Goal: Task Accomplishment & Management: Manage account settings

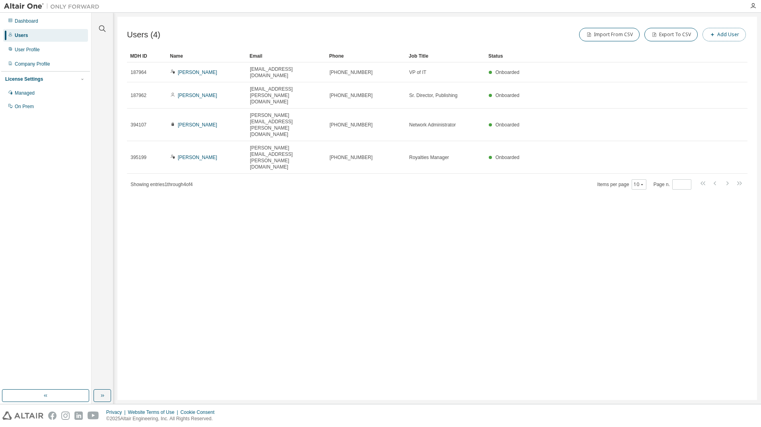
click at [716, 34] on span "button" at bounding box center [712, 34] width 6 height 6
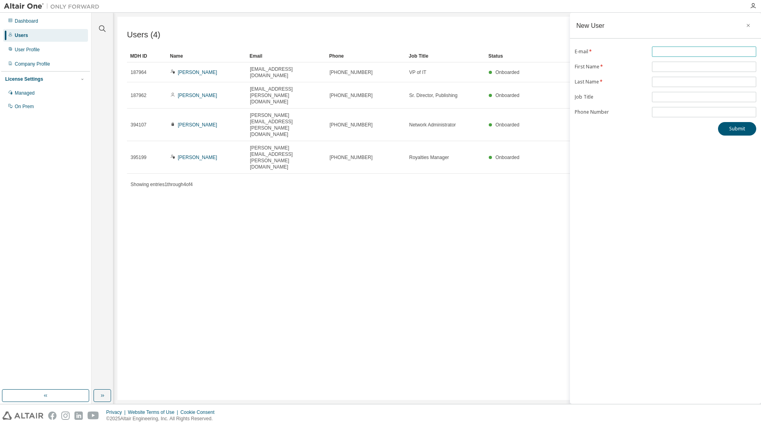
click at [689, 53] on input "text" at bounding box center [704, 52] width 100 height 6
click at [673, 53] on input "**********" at bounding box center [704, 52] width 100 height 6
type input "**********"
click at [676, 66] on input "text" at bounding box center [704, 67] width 100 height 6
type input "*********"
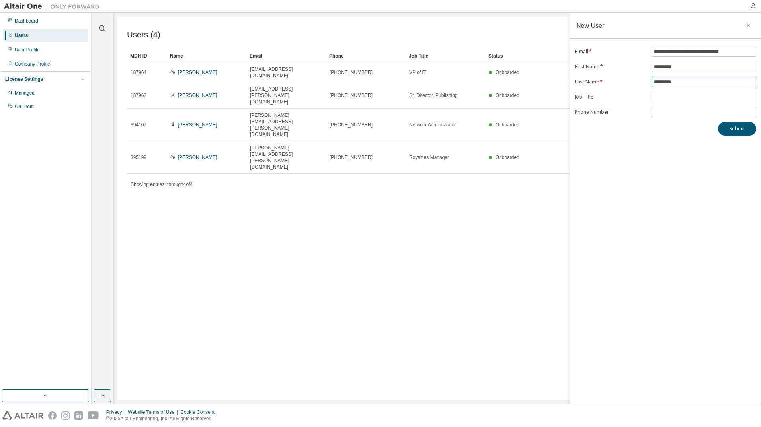
type input "*********"
click at [725, 127] on button "Submit" at bounding box center [737, 129] width 38 height 14
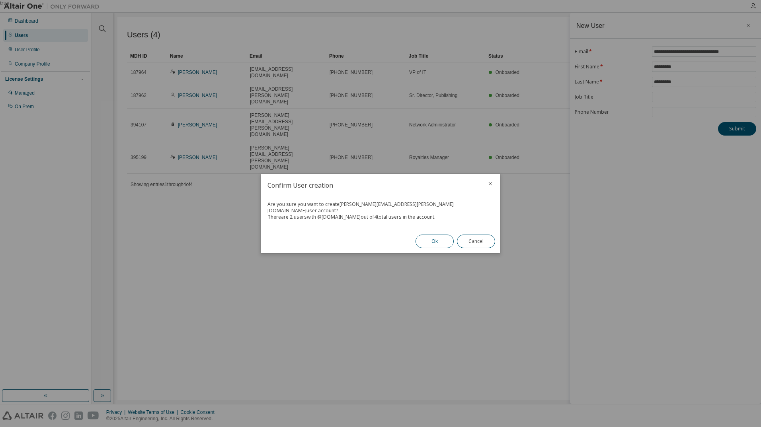
click at [437, 237] on button "Ok" at bounding box center [434, 242] width 38 height 14
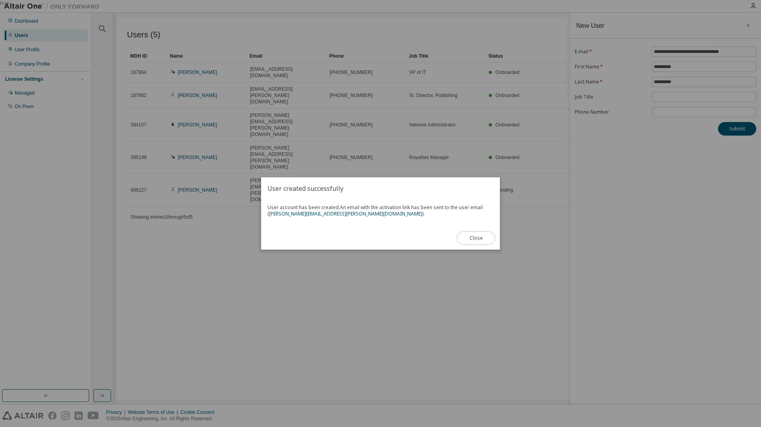
click at [479, 240] on button "Close" at bounding box center [476, 239] width 38 height 14
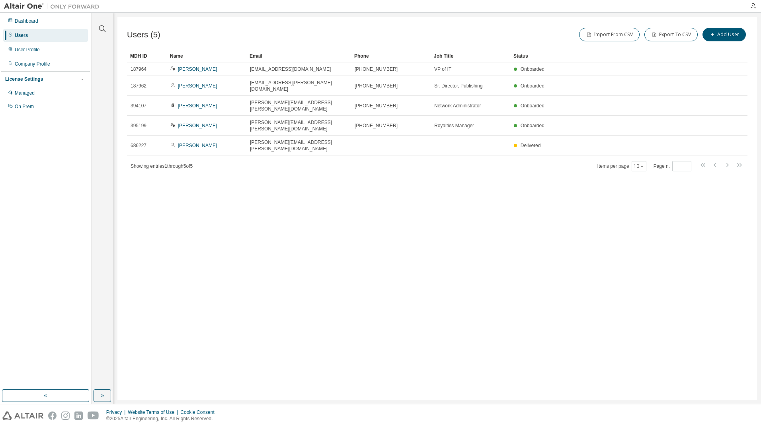
drag, startPoint x: 324, startPoint y: 54, endPoint x: 349, endPoint y: 51, distance: 25.3
click at [23, 90] on div "Managed" at bounding box center [25, 93] width 20 height 6
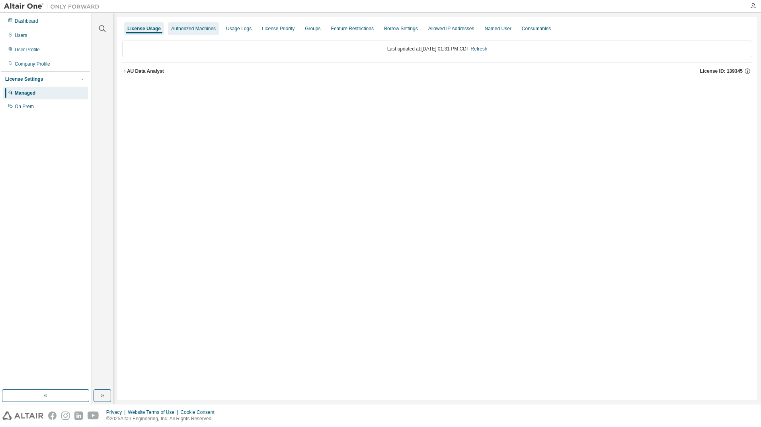
click at [201, 27] on div "Authorized Machines" at bounding box center [193, 28] width 45 height 6
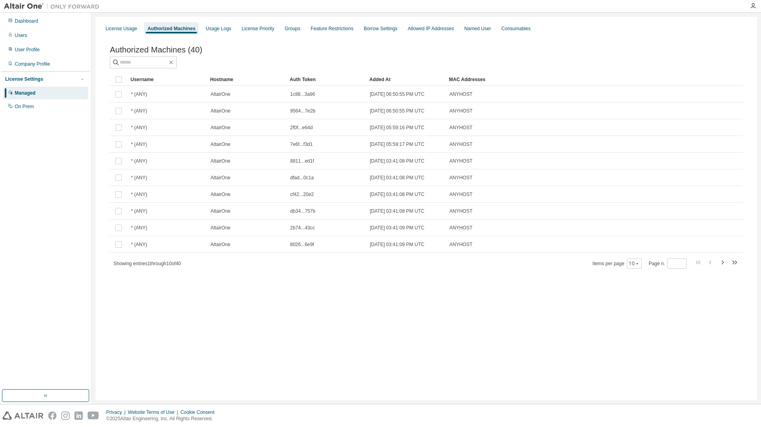
click at [38, 95] on div "Managed" at bounding box center [45, 93] width 85 height 13
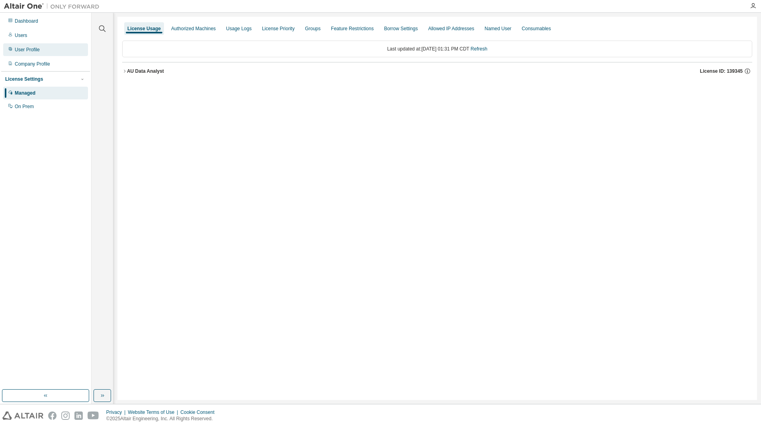
click at [31, 49] on div "User Profile" at bounding box center [27, 50] width 25 height 6
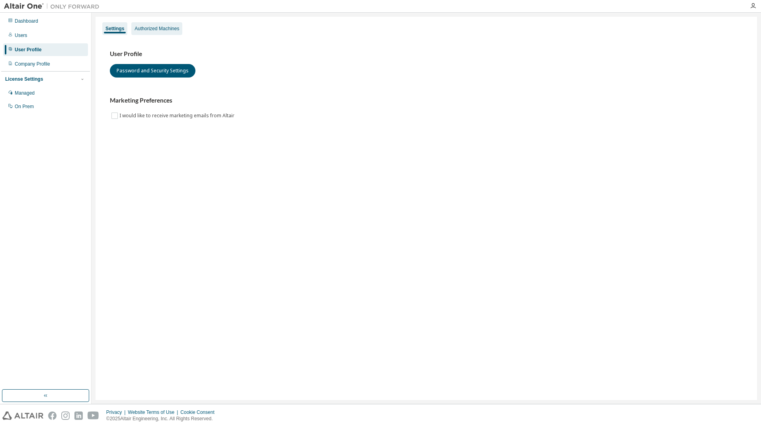
click at [148, 31] on div "Authorized Machines" at bounding box center [157, 28] width 45 height 6
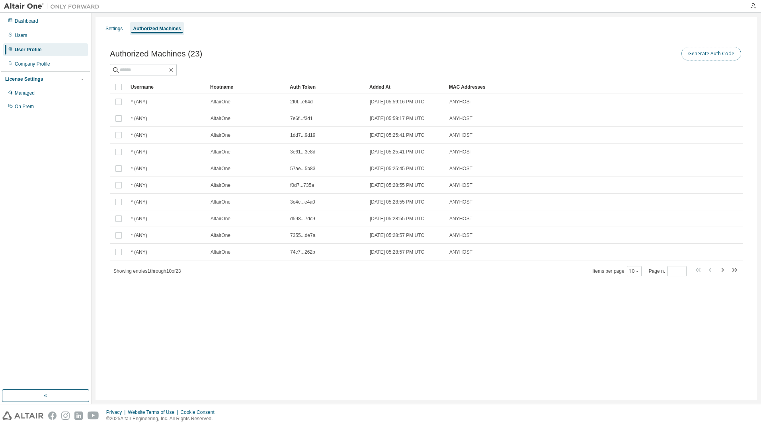
click at [709, 55] on button "Generate Auth Code" at bounding box center [711, 54] width 60 height 14
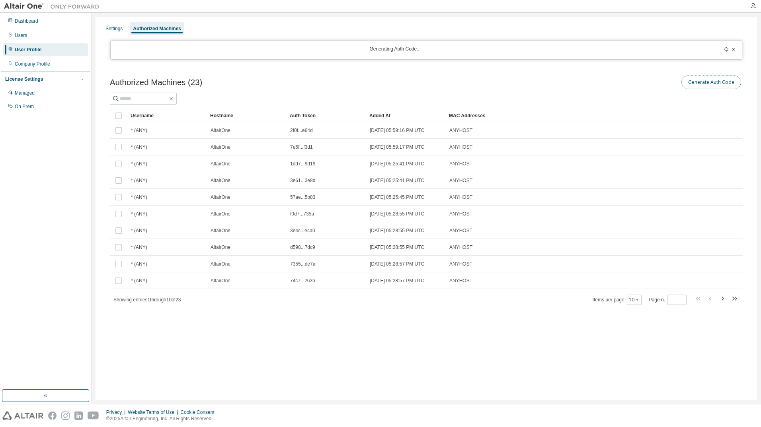
click at [709, 82] on button "Generate Auth Code" at bounding box center [711, 83] width 60 height 14
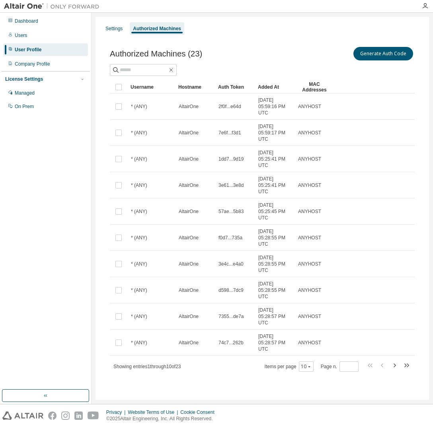
click at [29, 51] on div "User Profile" at bounding box center [28, 50] width 27 height 6
click at [27, 35] on div "Users" at bounding box center [45, 35] width 85 height 13
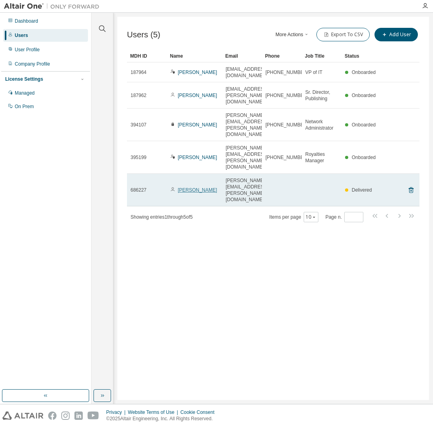
click at [185, 187] on link "[PERSON_NAME]" at bounding box center [197, 190] width 39 height 6
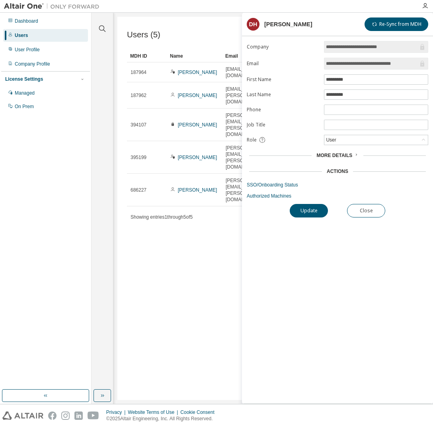
click at [354, 155] on icon at bounding box center [356, 154] width 5 height 5
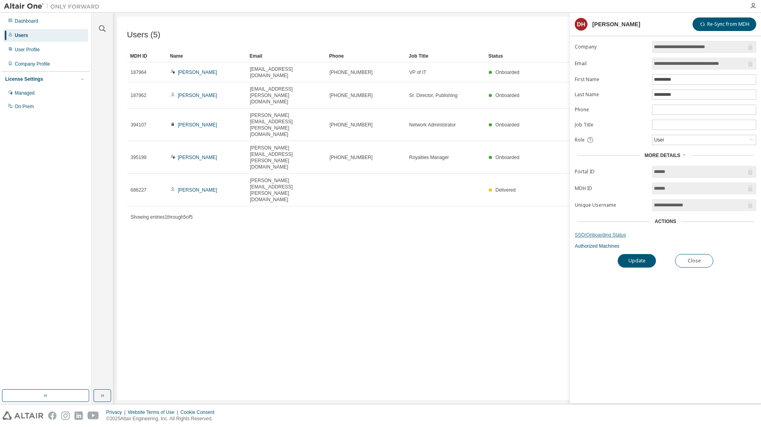
click at [608, 234] on link "SSO/Onboarding Status" at bounding box center [665, 235] width 181 height 6
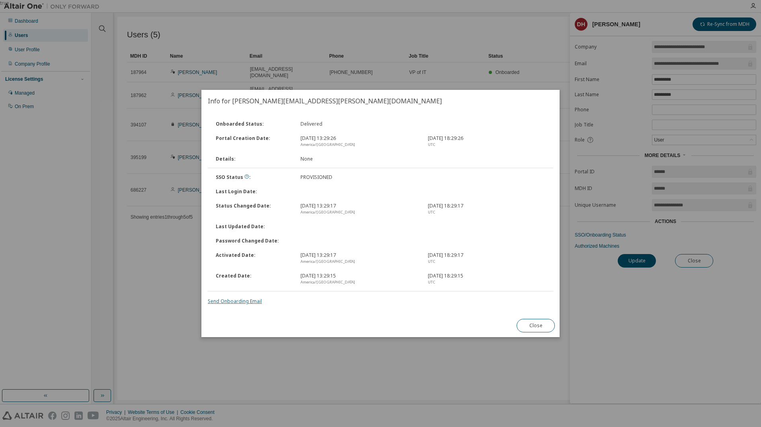
click at [255, 302] on link "Send Onboarding Email" at bounding box center [235, 301] width 54 height 7
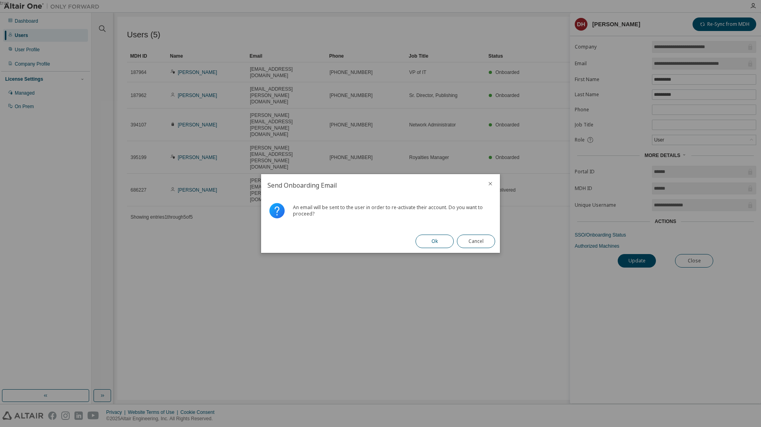
click at [435, 242] on button "Ok" at bounding box center [434, 242] width 38 height 14
click at [479, 240] on button "Close" at bounding box center [476, 242] width 38 height 14
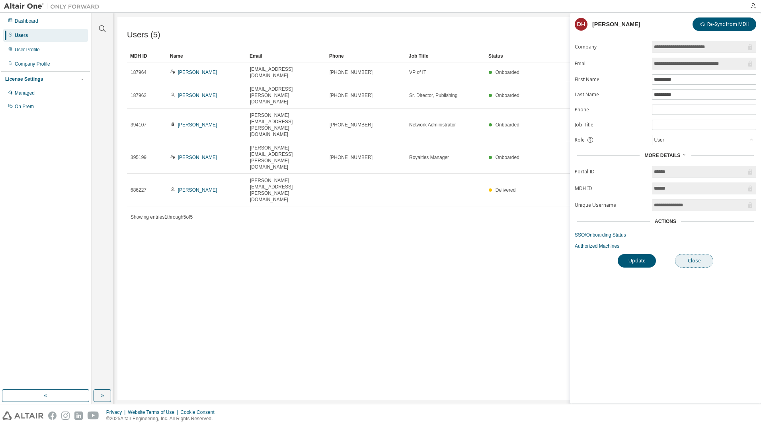
click at [698, 260] on button "Close" at bounding box center [694, 261] width 38 height 14
